Goal: Obtain resource: Download file/media

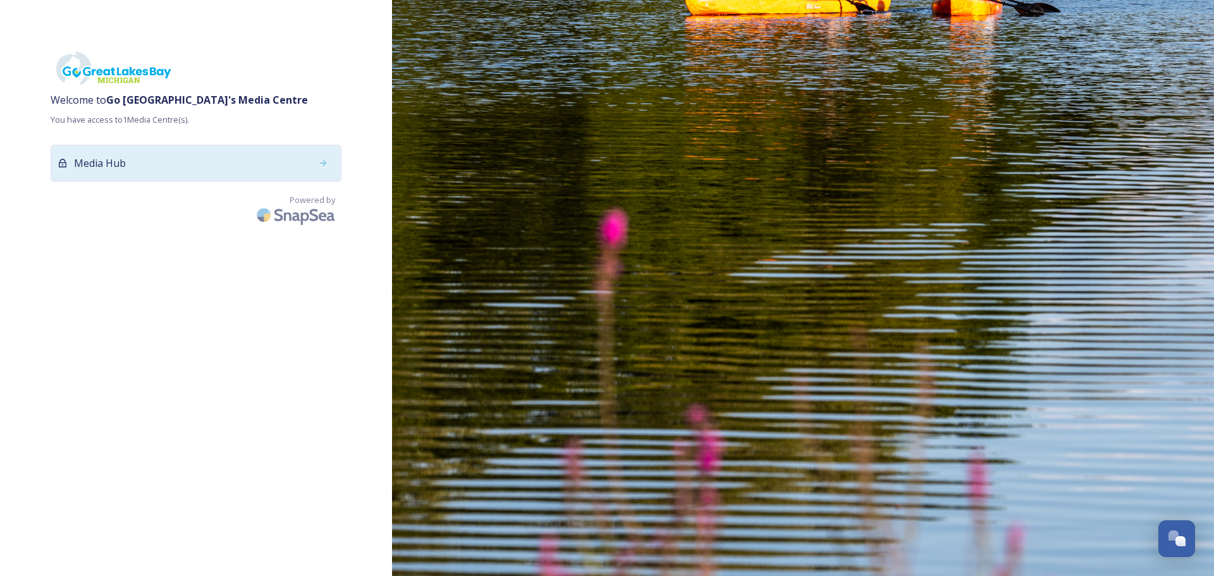
click at [123, 164] on span "Media Hub" at bounding box center [100, 163] width 52 height 15
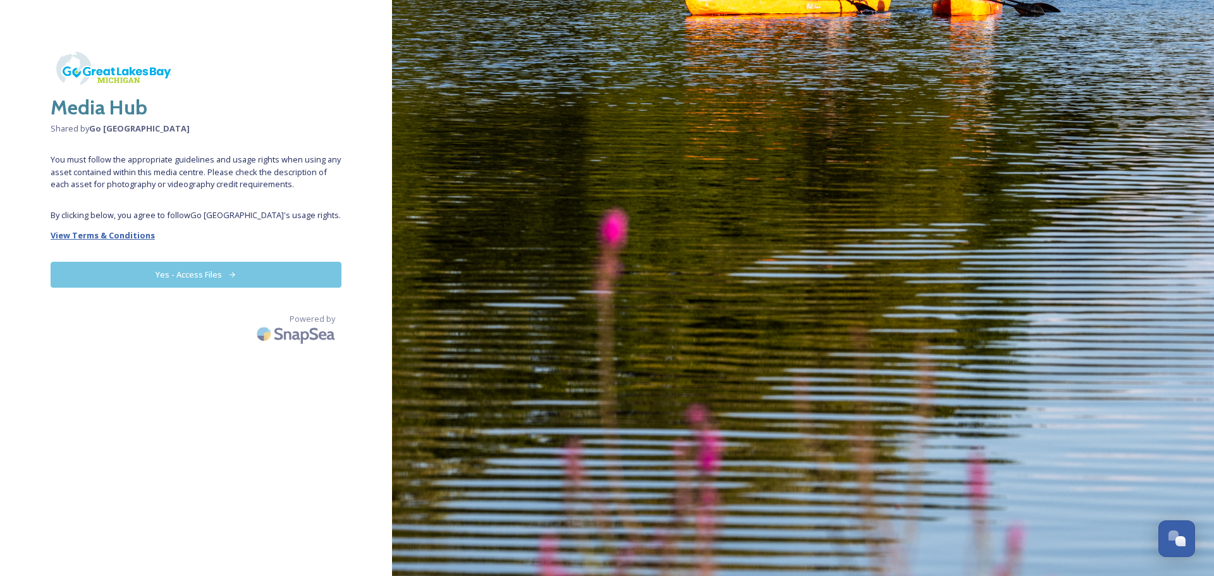
click at [100, 231] on strong "View Terms & Conditions" at bounding box center [103, 235] width 104 height 11
click at [160, 274] on button "Yes - Access Files" at bounding box center [196, 275] width 291 height 26
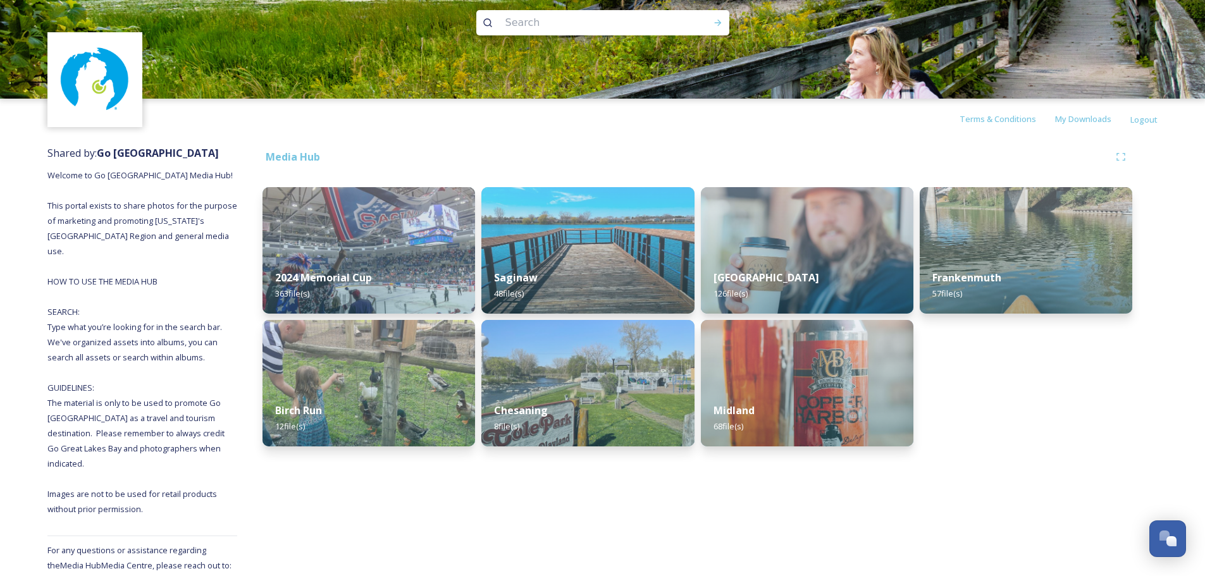
scroll to position [20, 0]
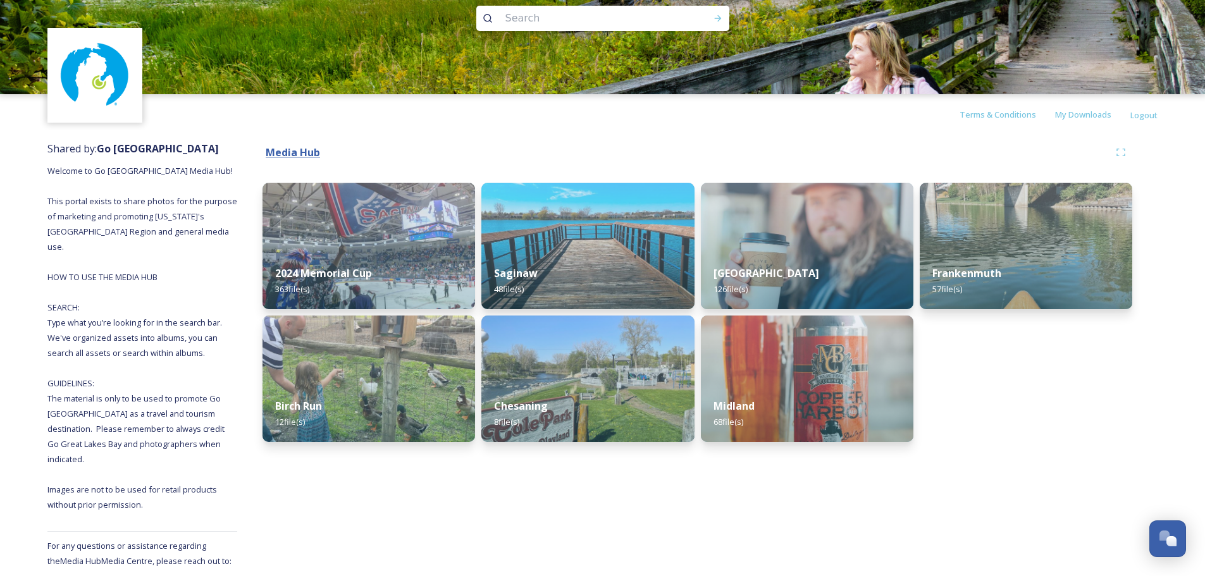
click at [298, 148] on strong "Media Hub" at bounding box center [293, 152] width 54 height 14
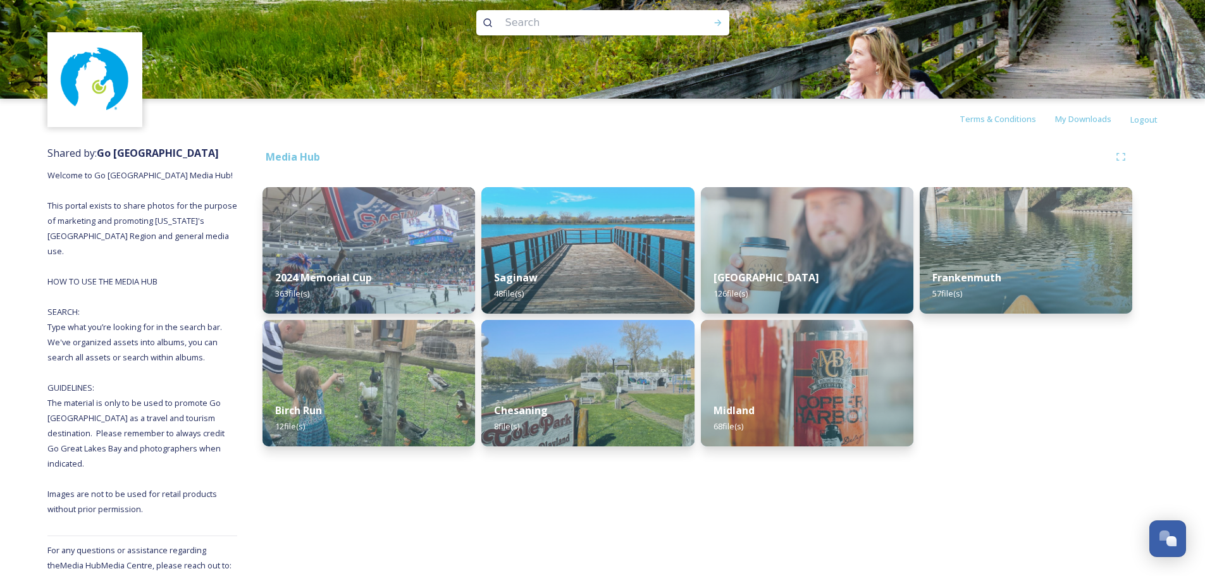
scroll to position [20, 0]
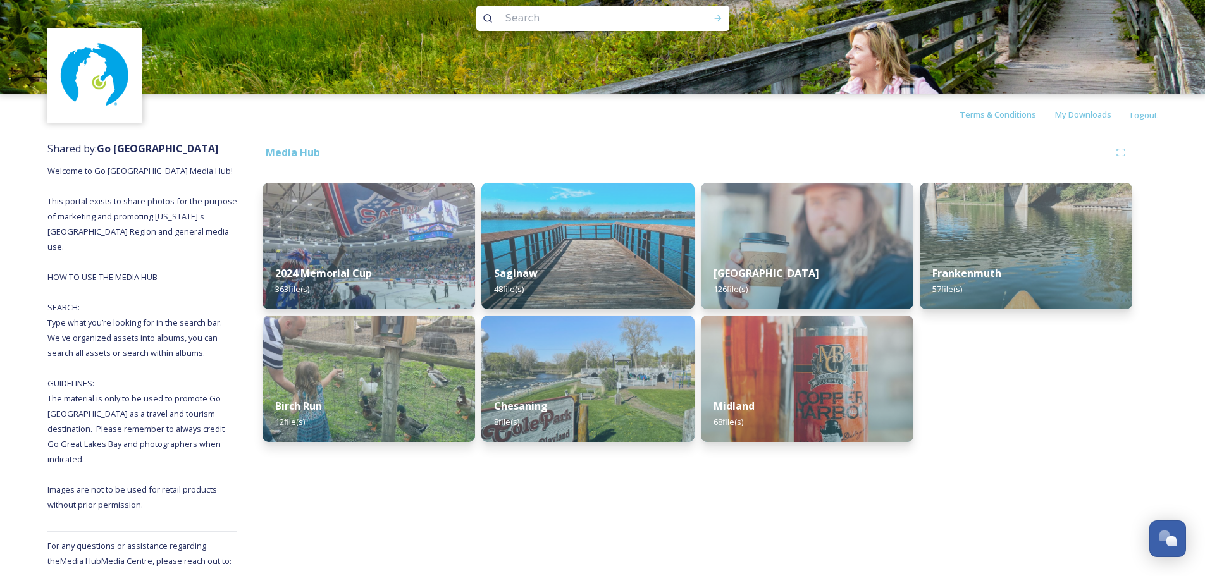
drag, startPoint x: 145, startPoint y: 404, endPoint x: 149, endPoint y: 379, distance: 25.5
click at [145, 403] on div "Shared by: Go [GEOGRAPHIC_DATA] Welcome to Go Great Lakes Bay Media Hub! This p…" at bounding box center [142, 363] width 190 height 457
click at [137, 329] on div "Shared by: Go [GEOGRAPHIC_DATA] Welcome to Go Great Lakes Bay Media Hub! This p…" at bounding box center [142, 363] width 190 height 457
click at [796, 356] on img at bounding box center [806, 378] width 217 height 129
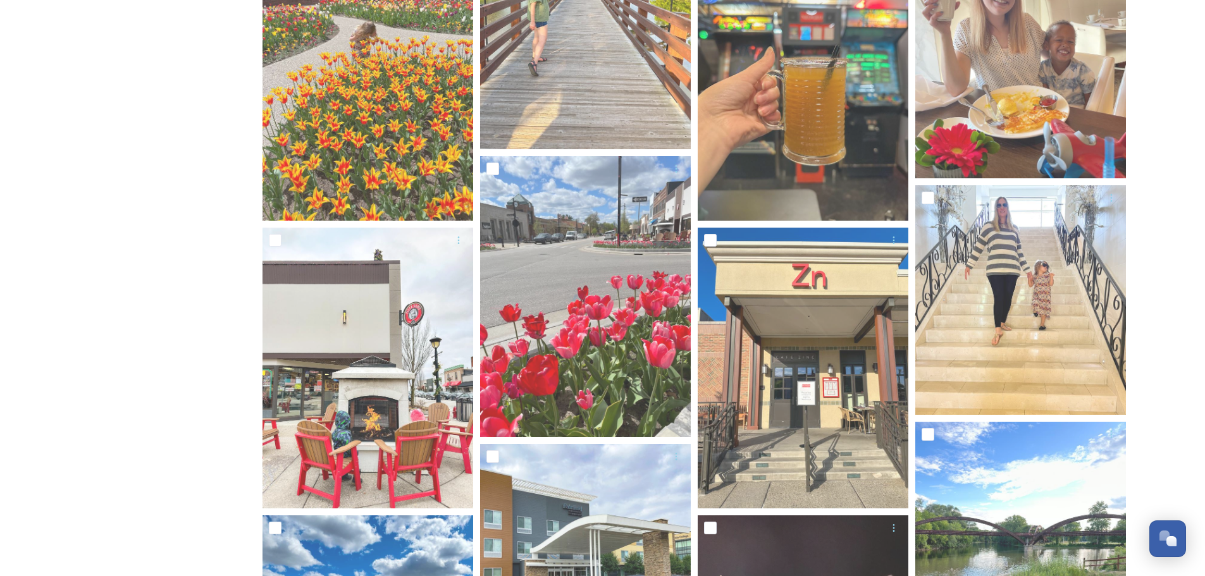
scroll to position [1138, 0]
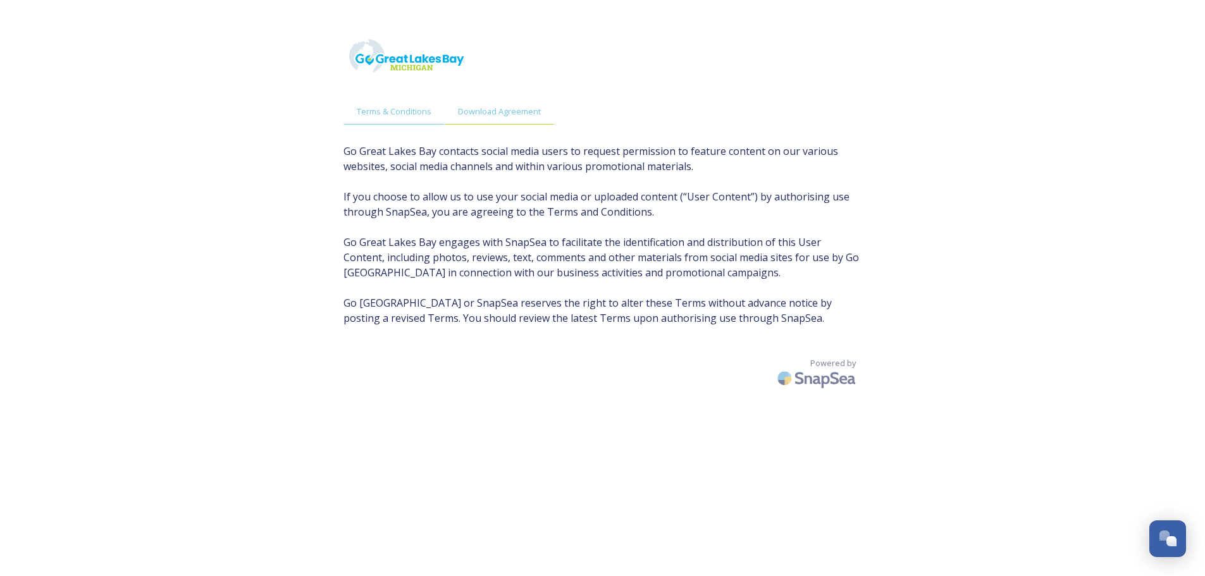
click at [475, 114] on span "Download Agreement" at bounding box center [499, 112] width 83 height 12
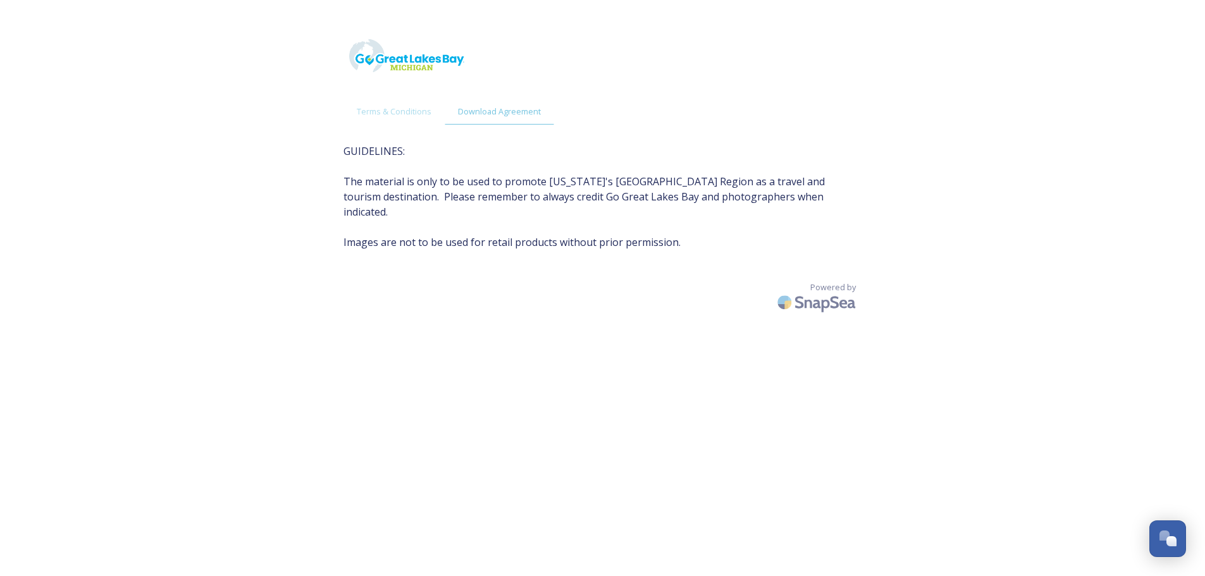
click at [789, 258] on div "Terms & Conditions Download Agreement GUIDELINES: The material is only to be us…" at bounding box center [603, 313] width 544 height 576
click at [606, 224] on span "GUIDELINES: The material is only to be used to promote Michigan's Great Lakes B…" at bounding box center [602, 197] width 519 height 106
drag, startPoint x: 574, startPoint y: 169, endPoint x: 460, endPoint y: 160, distance: 114.2
click at [573, 169] on span "GUIDELINES: The material is only to be used to promote Michigan's Great Lakes B…" at bounding box center [602, 197] width 519 height 106
